Goal: Transaction & Acquisition: Purchase product/service

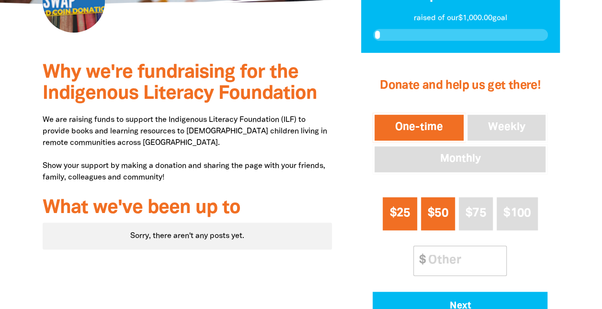
click at [394, 216] on span "$25" at bounding box center [400, 212] width 21 height 11
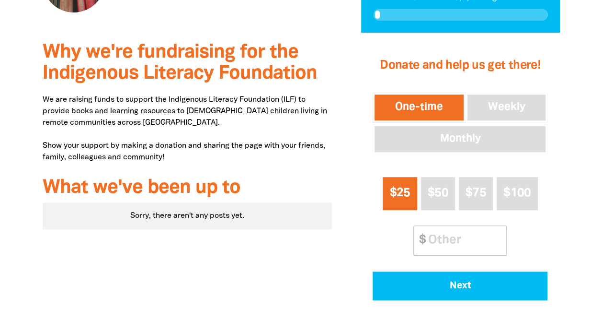
scroll to position [308, 0]
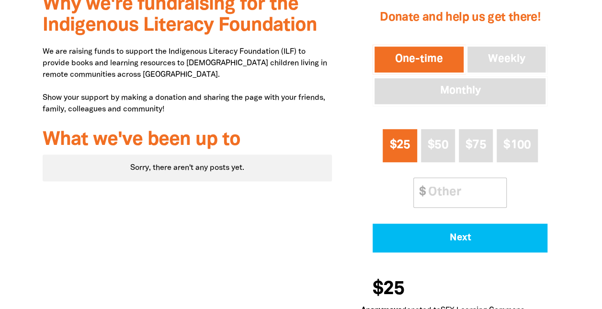
click at [436, 179] on input "Other Amount" at bounding box center [464, 192] width 85 height 29
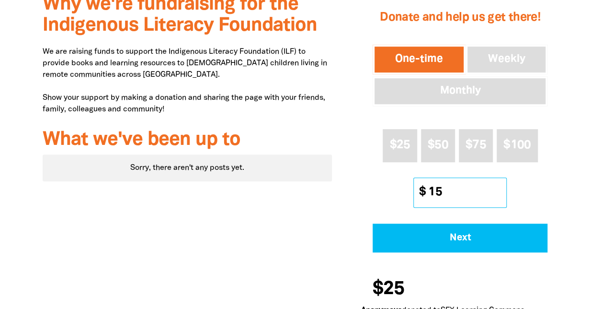
type input "15"
click at [325, 195] on div "Why we're fundraising for the Indigenous Literacy Foundation We are raising fun…" at bounding box center [187, 160] width 319 height 351
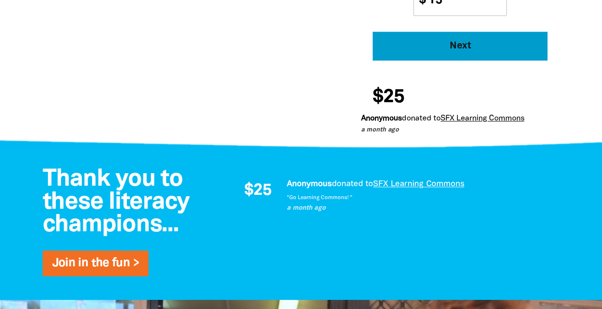
click at [413, 44] on span "Next" at bounding box center [460, 46] width 149 height 10
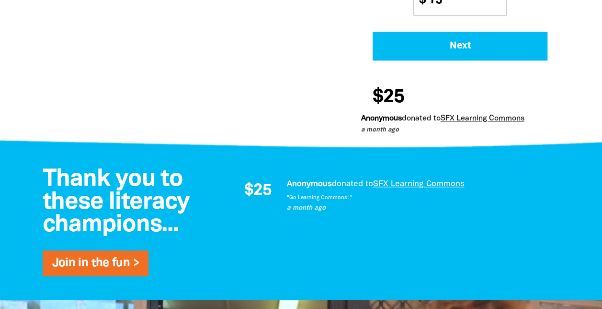
scroll to position [285, 0]
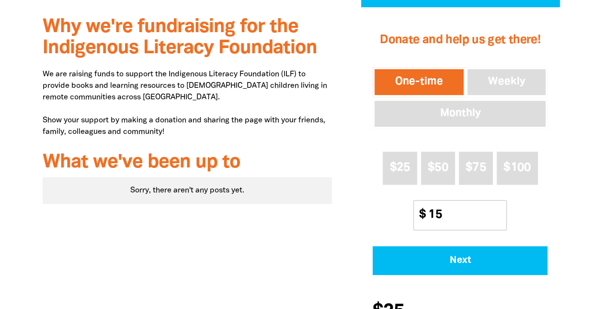
select select "AU"
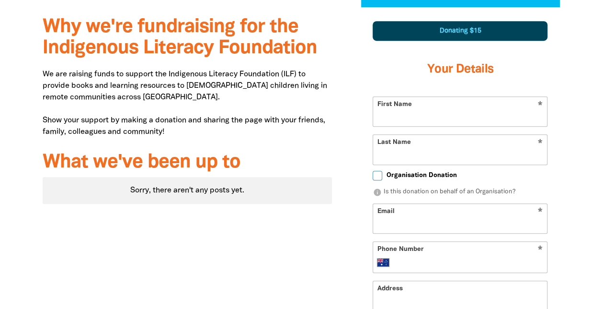
click at [408, 111] on input "First Name" at bounding box center [460, 111] width 174 height 29
click at [443, 84] on h3 "Your Details" at bounding box center [460, 69] width 175 height 38
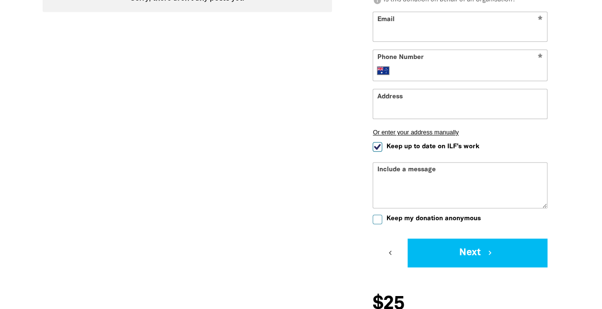
scroll to position [525, 0]
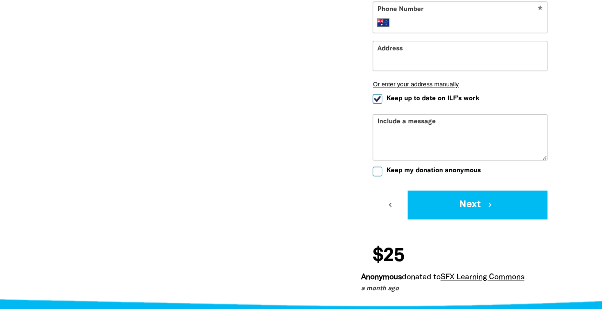
click at [378, 170] on input "Keep my donation anonymous" at bounding box center [378, 171] width 10 height 10
checkbox input "true"
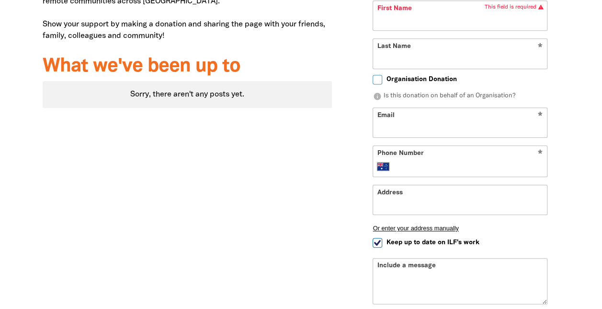
scroll to position [285, 0]
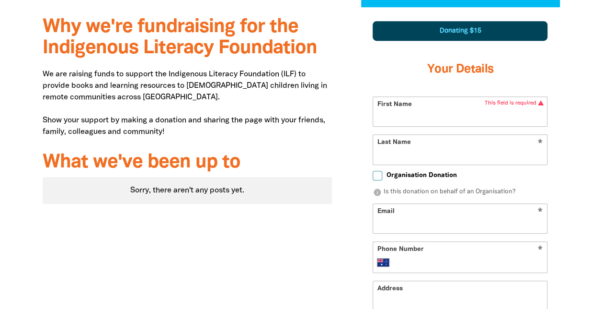
click at [400, 109] on input "First Name" at bounding box center [460, 111] width 174 height 29
type input "Amy"
type input "Purcell"
type input "amyapurcell@outlook.com"
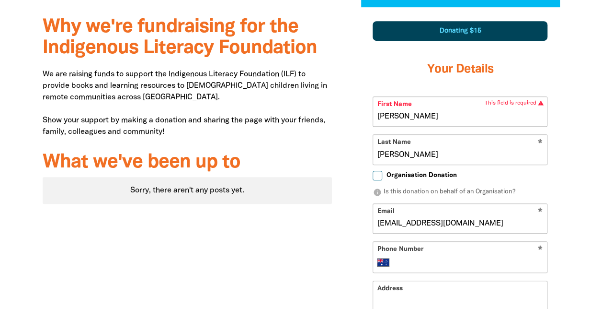
type input "+61 490 515 122"
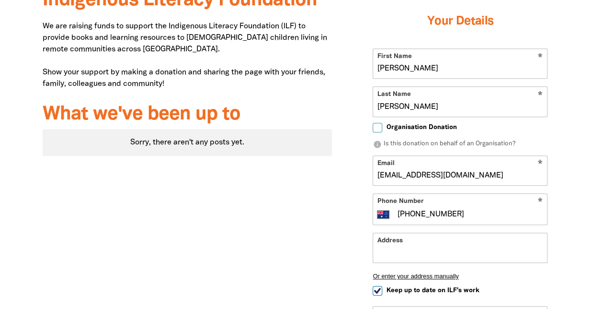
scroll to position [381, 0]
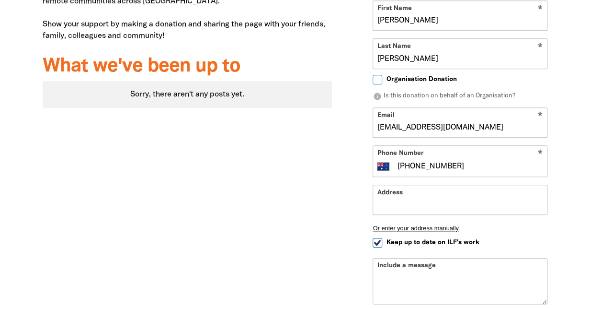
click at [400, 200] on input "Address" at bounding box center [460, 199] width 174 height 29
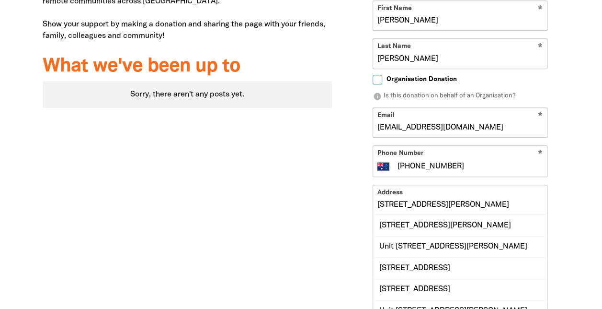
click at [444, 235] on div "Unit 405, 2 Grazier Lane, BELCONNEN ACT 2617" at bounding box center [460, 225] width 174 height 21
type input "Unit 405, 2 Grazier Lane, BELCONNEN ACT 2617"
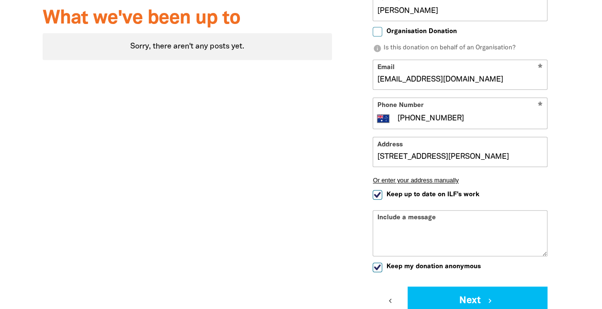
scroll to position [477, 0]
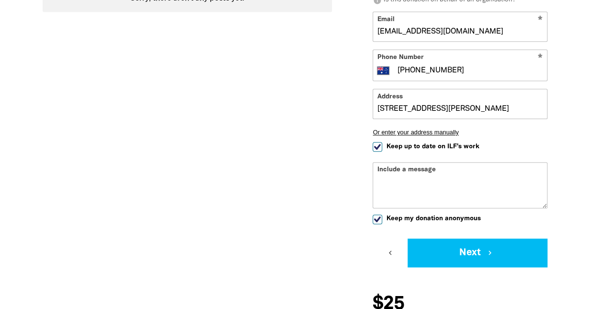
click at [389, 143] on span "Keep up to date on ILF's work" at bounding box center [432, 146] width 93 height 9
click at [382, 143] on input "Keep up to date on ILF's work" at bounding box center [378, 147] width 10 height 10
checkbox input "false"
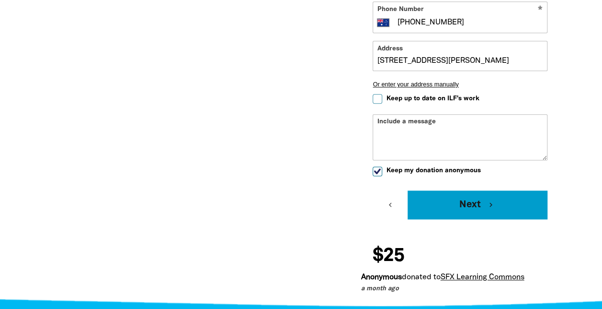
click at [429, 209] on button "Next chevron_right" at bounding box center [478, 204] width 140 height 29
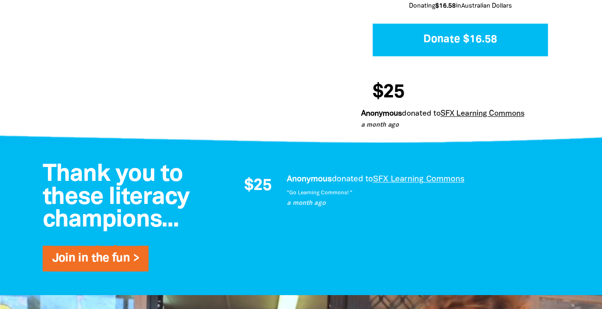
scroll to position [288, 0]
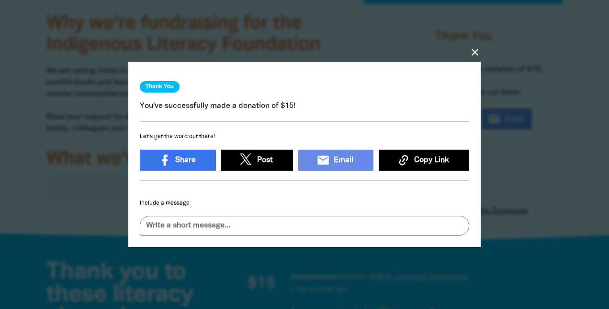
click at [471, 49] on icon "close" at bounding box center [475, 51] width 11 height 11
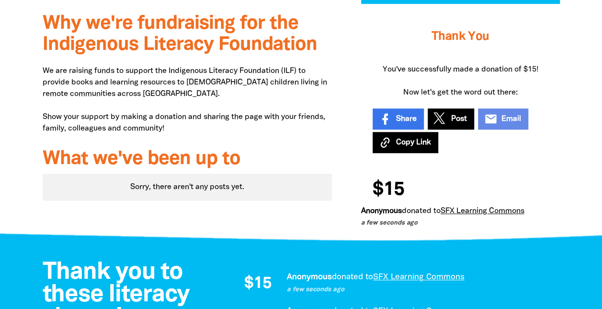
click at [485, 218] on p "a few seconds ago" at bounding box center [456, 223] width 191 height 10
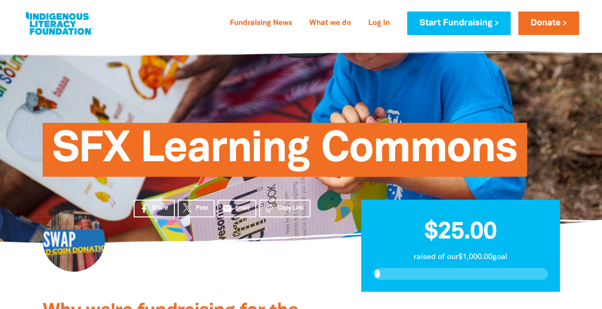
scroll to position [0, 0]
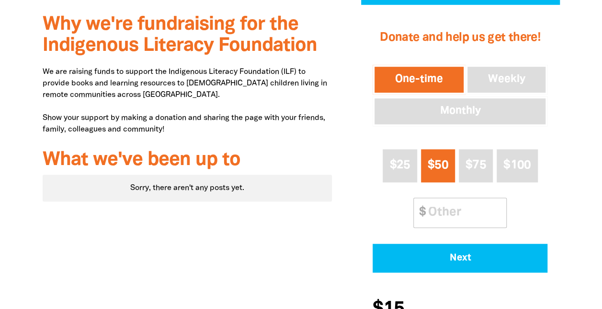
scroll to position [335, 0]
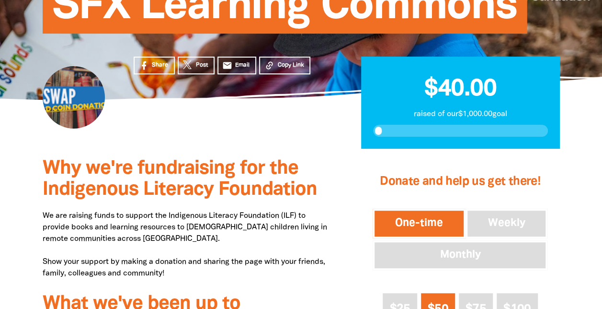
scroll to position [96, 0]
